Goal: Information Seeking & Learning: Learn about a topic

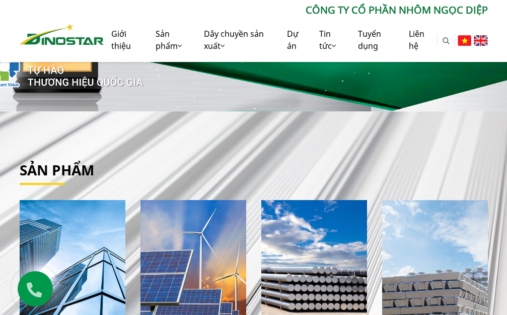
scroll to position [302, 0]
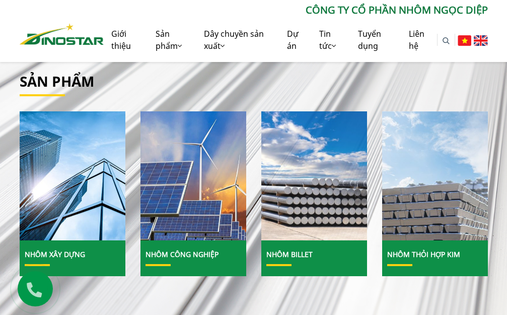
click at [306, 167] on img at bounding box center [313, 176] width 113 height 139
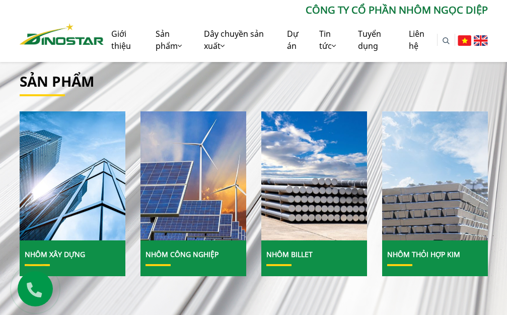
click at [297, 254] on link "Nhôm Billet" at bounding box center [289, 254] width 46 height 10
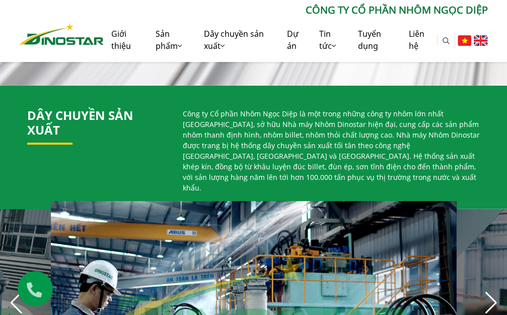
scroll to position [648, 0]
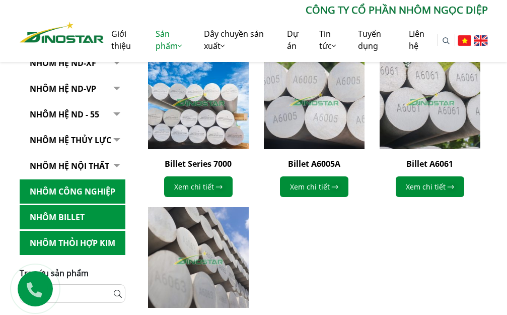
scroll to position [302, 0]
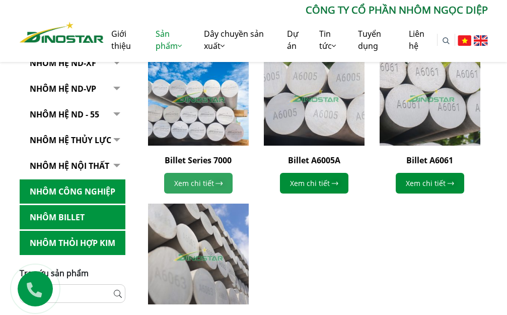
click at [216, 182] on img at bounding box center [219, 183] width 8 height 5
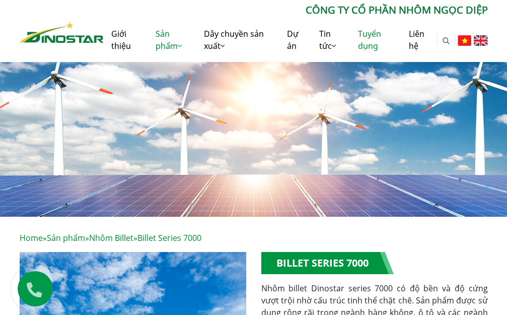
click at [376, 42] on link "Tuyển dụng" at bounding box center [376, 40] width 51 height 44
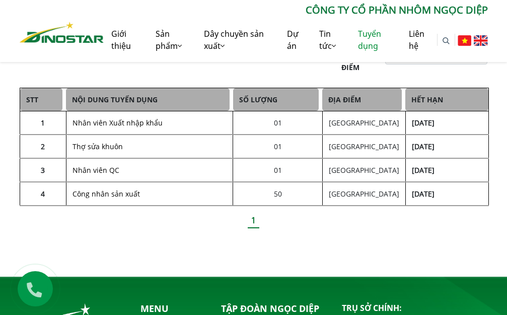
scroll to position [252, 0]
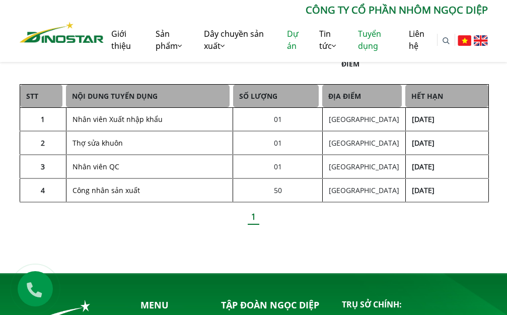
click at [294, 39] on link "Dự án" at bounding box center [296, 40] width 32 height 44
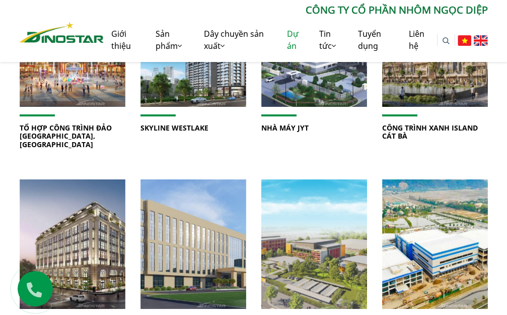
scroll to position [353, 0]
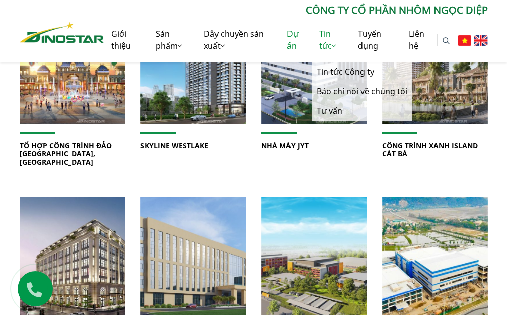
click at [326, 40] on link "Tin tức" at bounding box center [331, 40] width 38 height 44
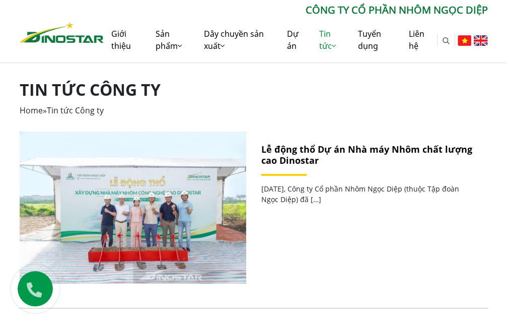
scroll to position [151, 0]
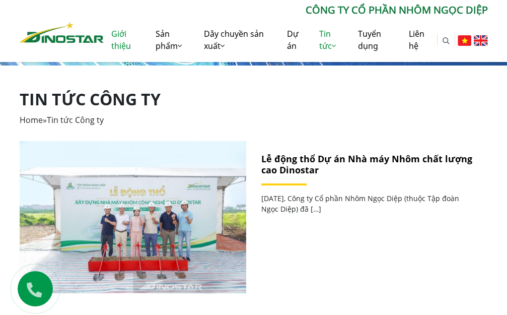
click at [124, 40] on link "Giới thiệu" at bounding box center [126, 40] width 44 height 44
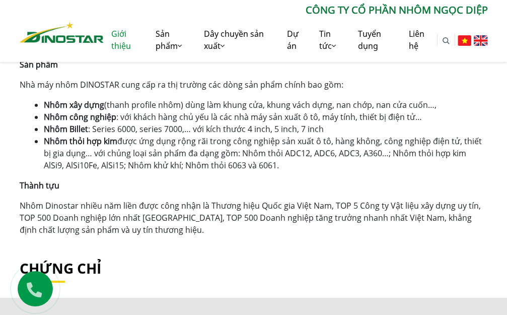
scroll to position [705, 0]
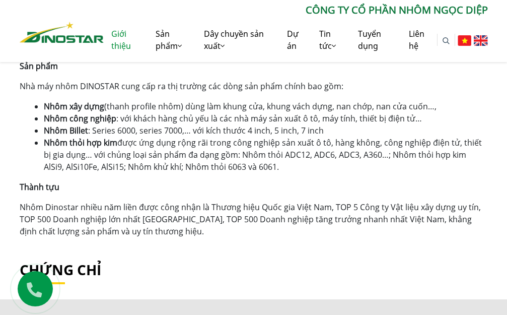
click at [120, 39] on link "Giới thiệu" at bounding box center [126, 40] width 44 height 44
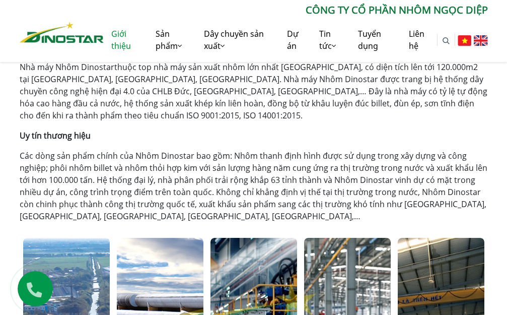
scroll to position [353, 0]
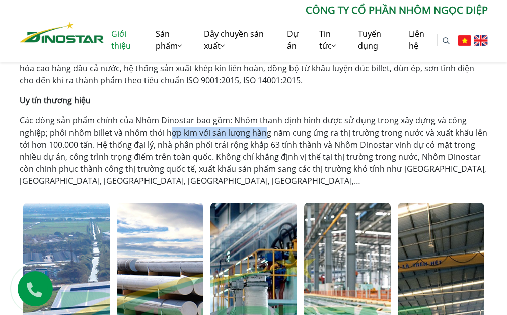
drag, startPoint x: 172, startPoint y: 130, endPoint x: 266, endPoint y: 130, distance: 94.7
click at [266, 130] on p "Các dòng sản phẩm chính của Nhôm Dinostar bao gồm: Nhôm thanh định hình được sử…" at bounding box center [254, 150] width 468 height 73
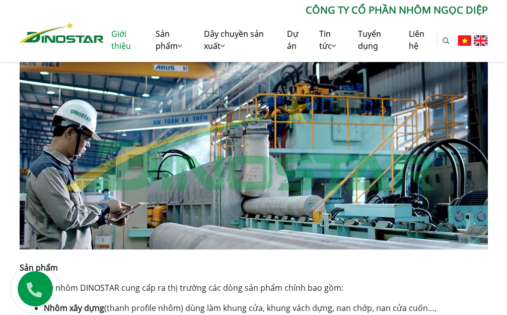
scroll to position [705, 0]
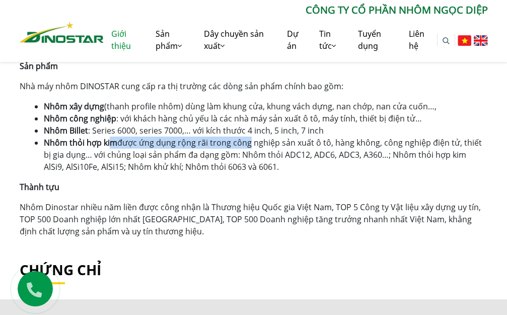
drag, startPoint x: 111, startPoint y: 146, endPoint x: 244, endPoint y: 146, distance: 132.5
click at [244, 146] on li "Nhôm thỏi hợp kim được ứng dụng rộng rãi trong công nghiệp sản xuất ô tô, hàng …" at bounding box center [266, 155] width 444 height 36
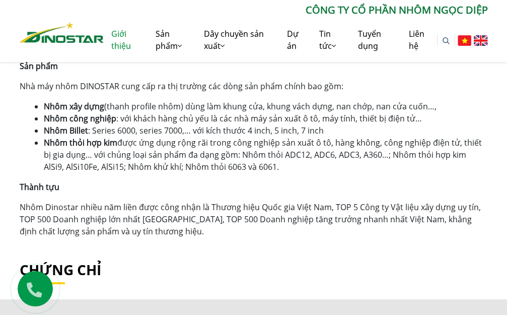
click at [264, 150] on li "Nhôm thỏi hợp kim được ứng dụng rộng rãi trong công nghiệp sản xuất ô tô, hàng …" at bounding box center [266, 155] width 444 height 36
drag, startPoint x: 93, startPoint y: 129, endPoint x: 183, endPoint y: 132, distance: 90.2
click at [164, 133] on li "Nhôm Billet : Series 6000, series 7000,… với kích thước 4 inch, 5 inch, 7 inch" at bounding box center [266, 130] width 444 height 12
click at [165, 133] on li "Nhôm Billet : Series 6000, series 7000,… với kích thước 4 inch, 5 inch, 7 inch" at bounding box center [266, 130] width 444 height 12
click at [229, 132] on li "Nhôm Billet : Series 6000, series 7000,… với kích thước 4 inch, 5 inch, 7 inch" at bounding box center [266, 130] width 444 height 12
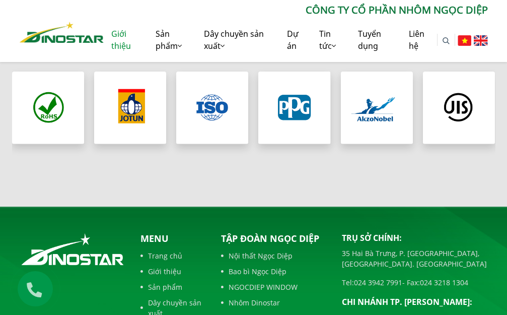
scroll to position [879, 0]
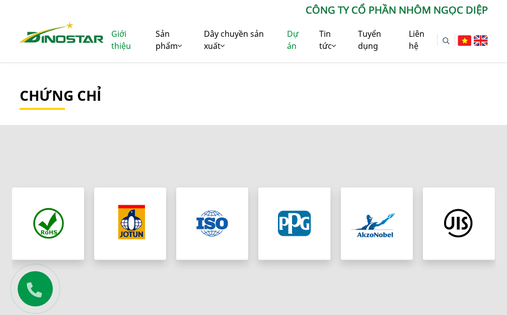
click at [292, 37] on link "Dự án" at bounding box center [296, 40] width 32 height 44
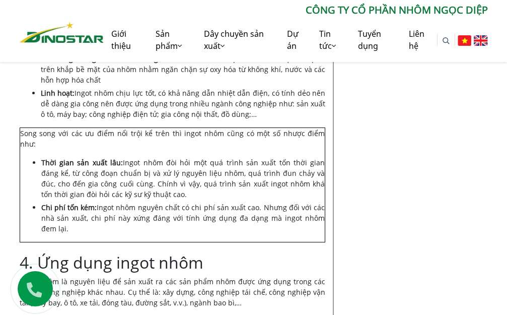
scroll to position [907, 0]
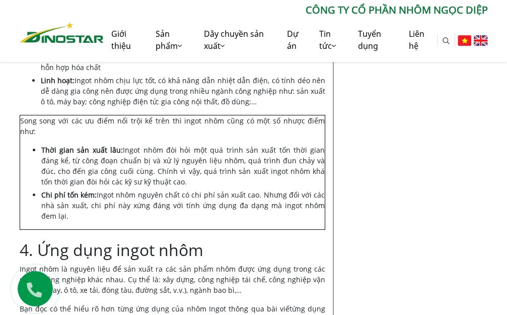
drag, startPoint x: 117, startPoint y: 177, endPoint x: 177, endPoint y: 177, distance: 59.4
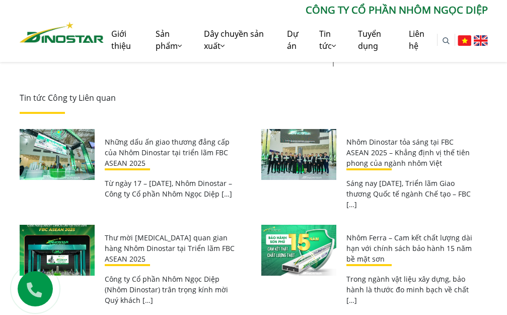
scroll to position [1511, 0]
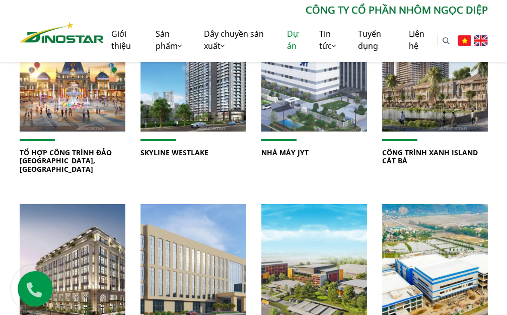
scroll to position [353, 0]
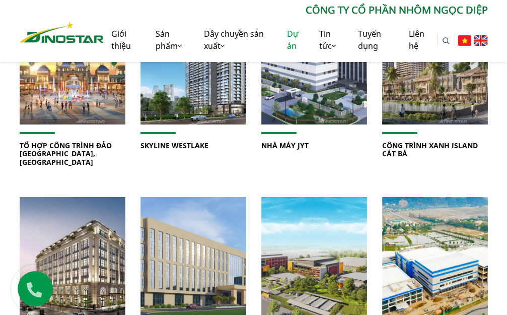
click at [62, 35] on img at bounding box center [62, 32] width 85 height 21
